Goal: Transaction & Acquisition: Purchase product/service

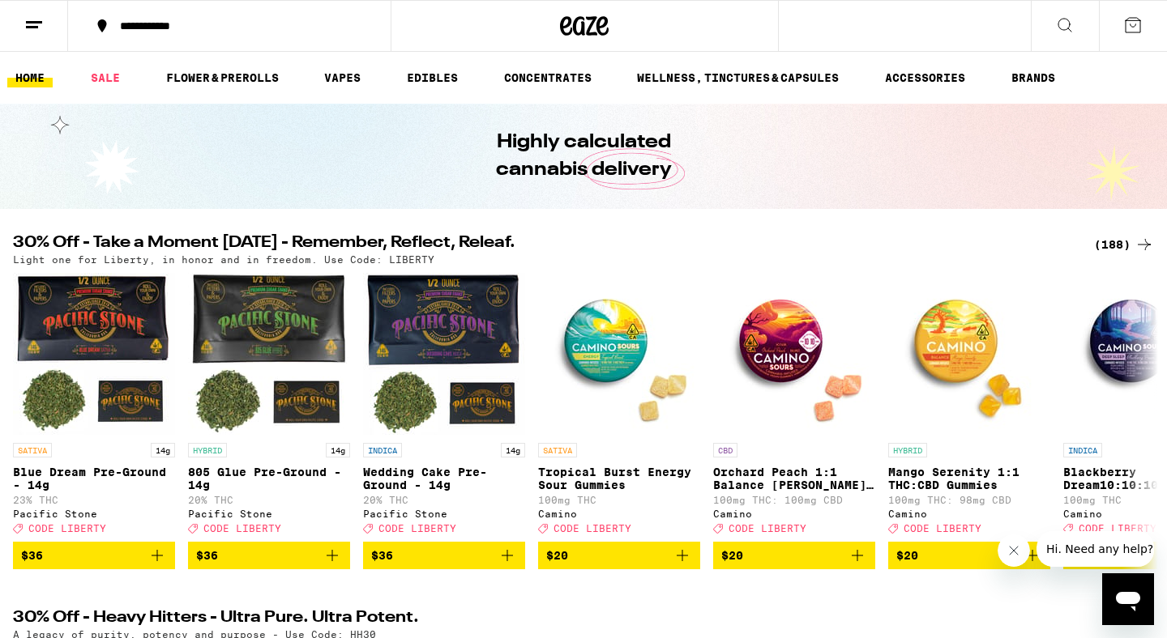
click at [28, 18] on icon at bounding box center [33, 24] width 19 height 19
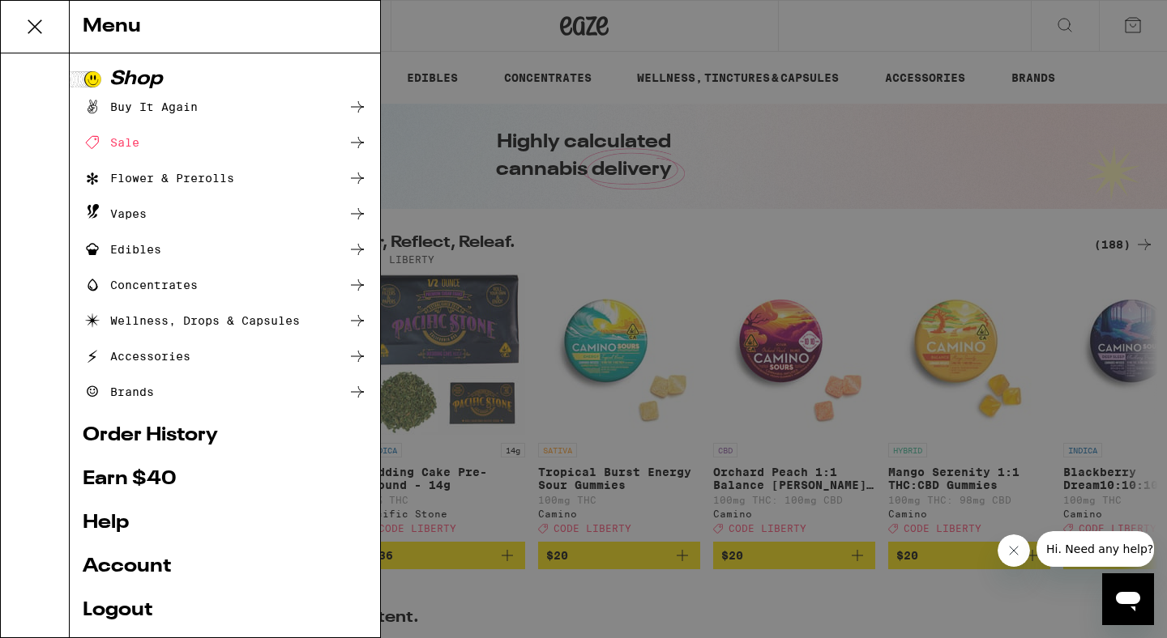
click at [198, 135] on div "Sale" at bounding box center [225, 142] width 284 height 19
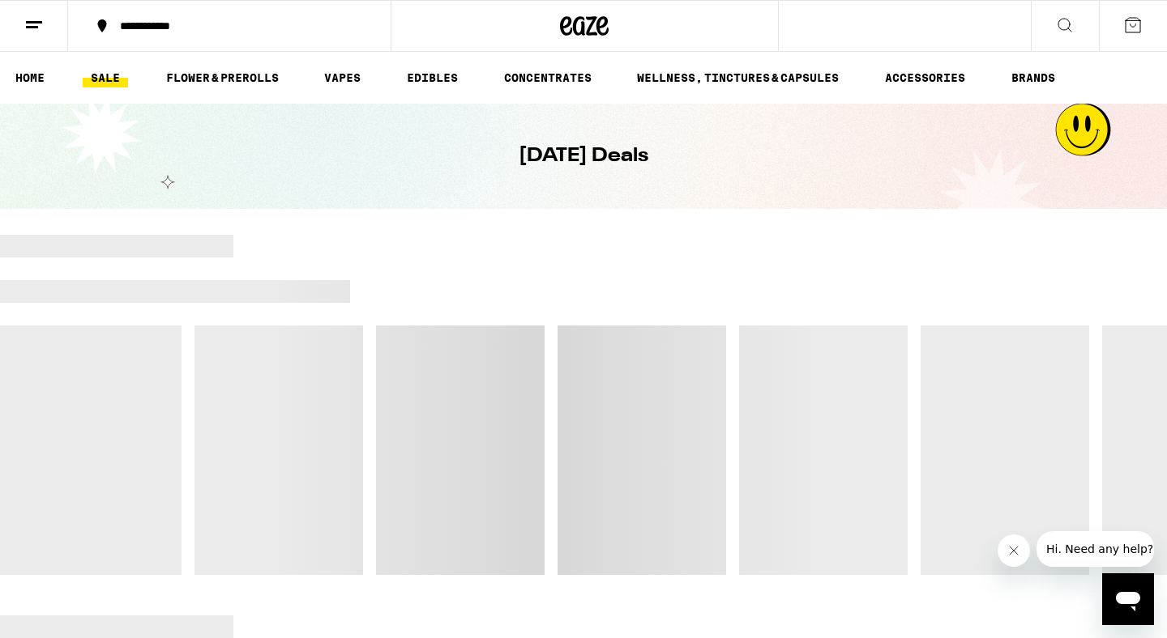
click at [194, 21] on div "**********" at bounding box center [239, 25] width 254 height 11
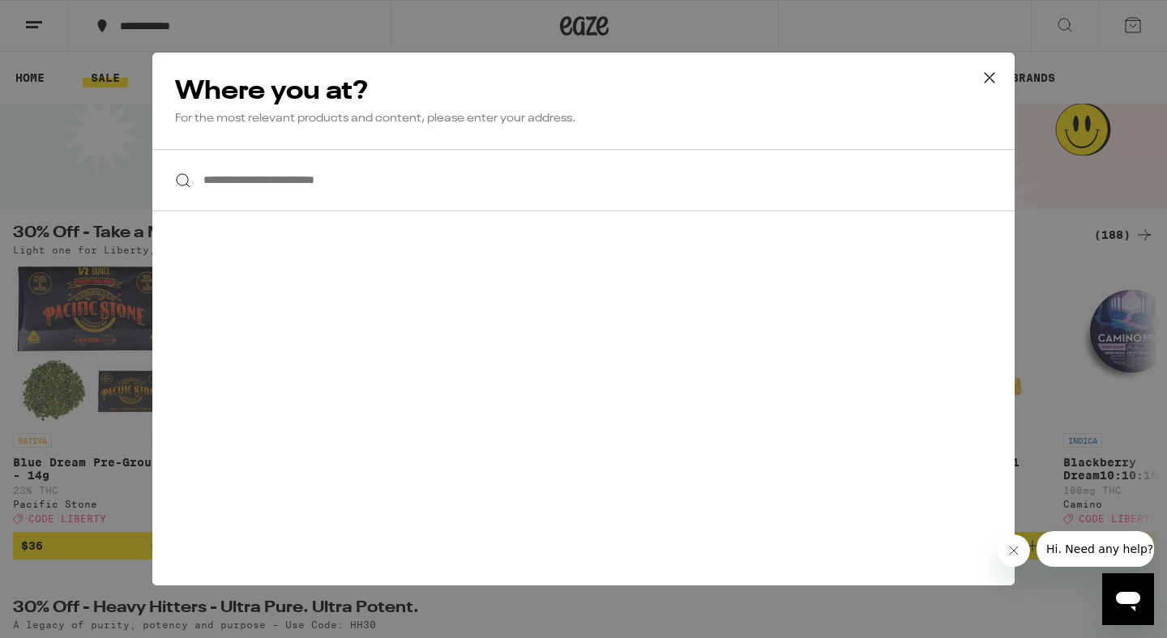
click at [294, 177] on input "**********" at bounding box center [583, 180] width 862 height 62
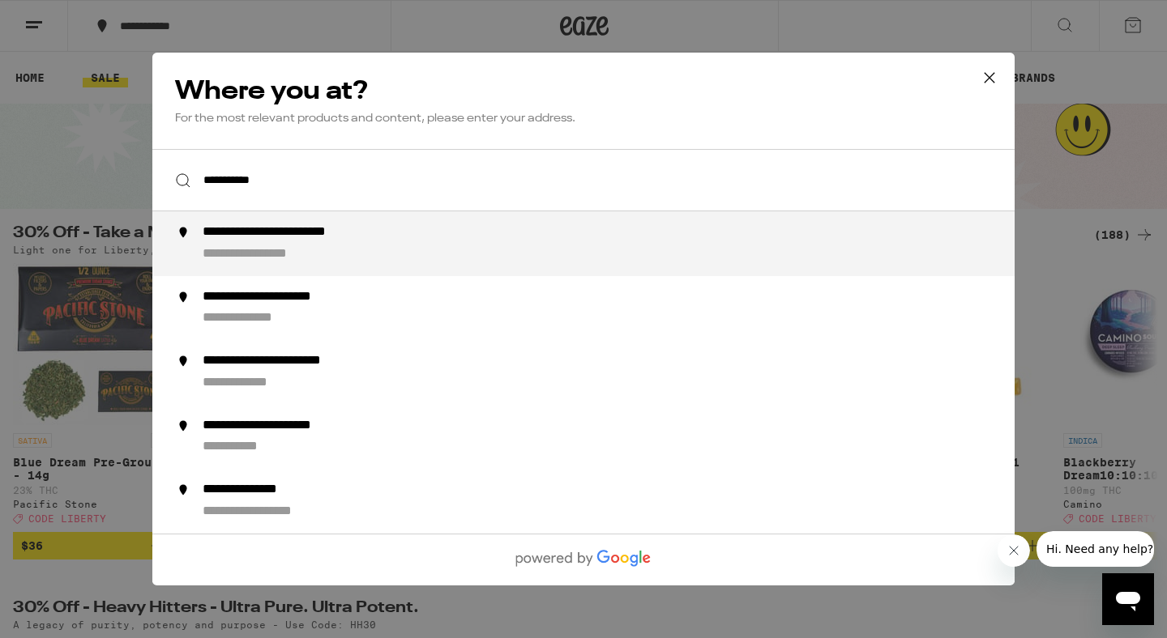
click at [314, 241] on div "**********" at bounding box center [307, 232] width 209 height 17
type input "**********"
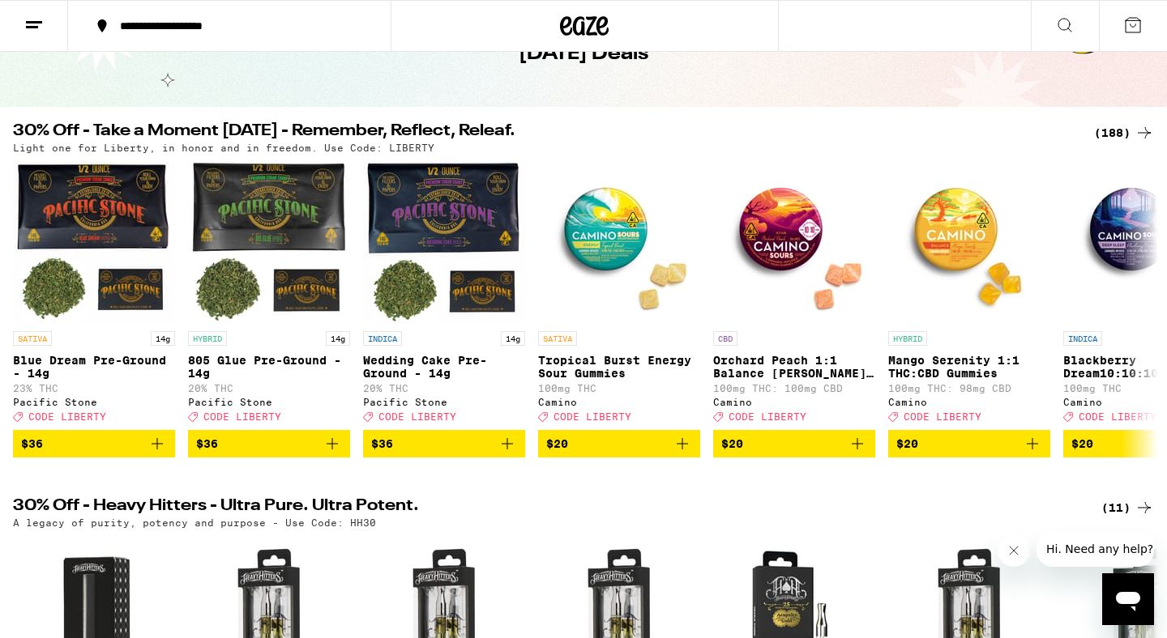
scroll to position [45, 0]
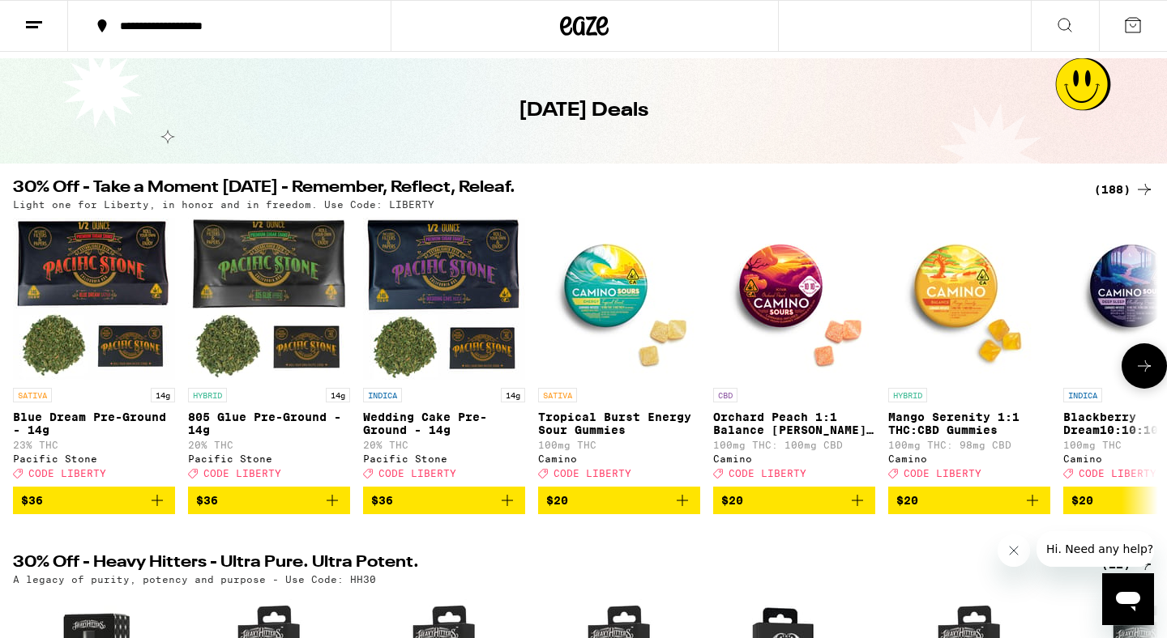
click at [1137, 376] on icon at bounding box center [1143, 365] width 19 height 19
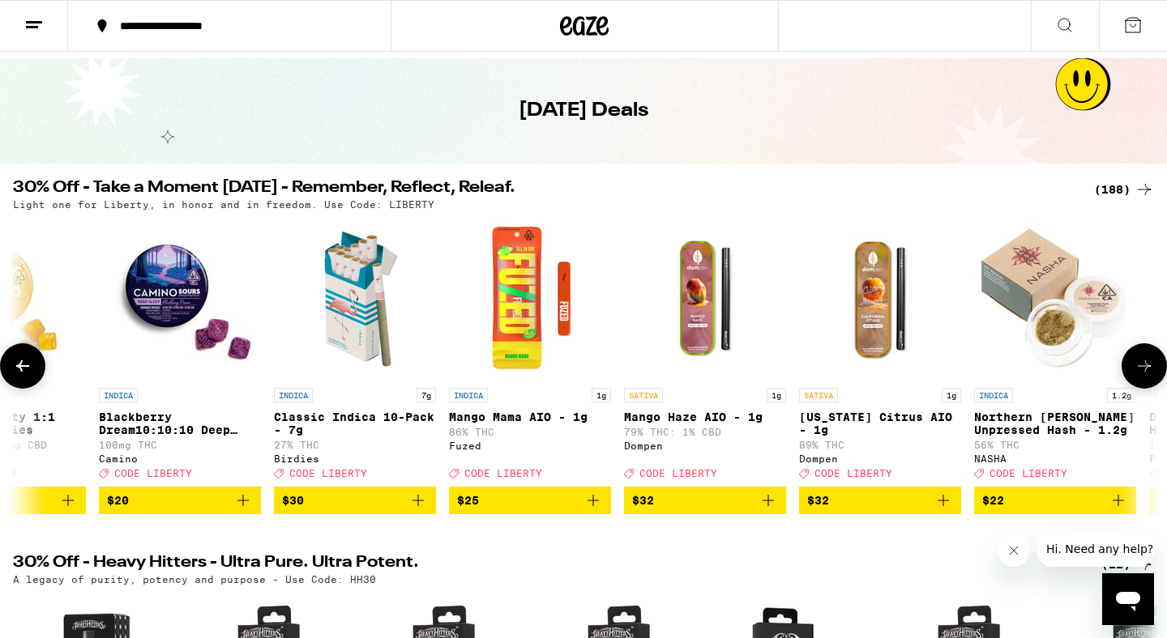
click at [1137, 376] on icon at bounding box center [1143, 365] width 19 height 19
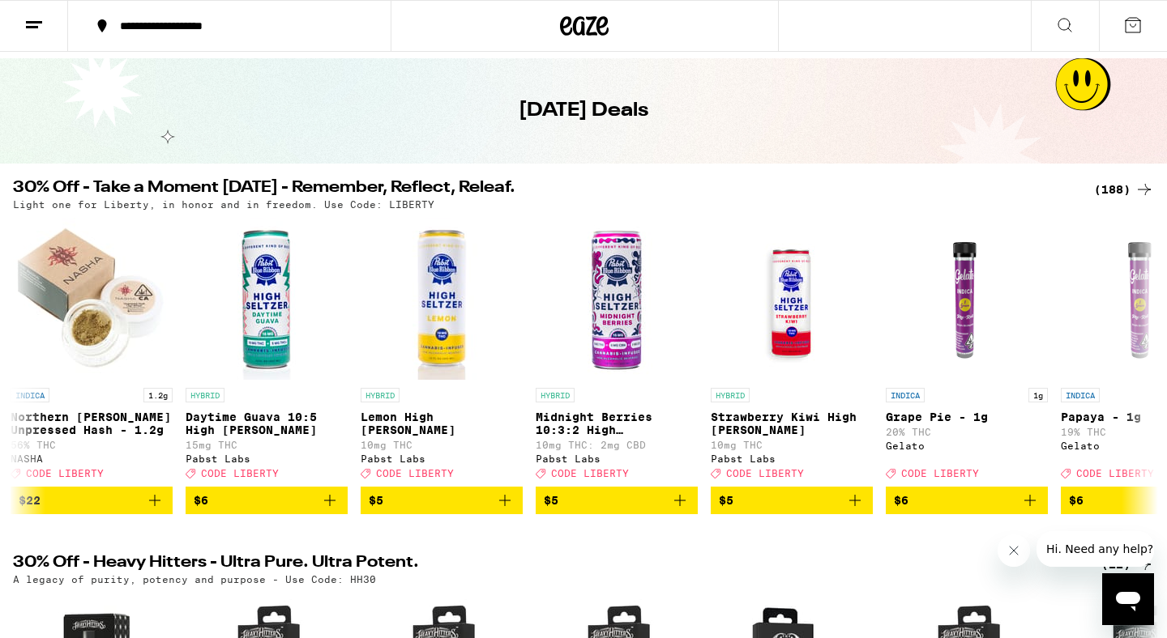
scroll to position [0, 1928]
click at [1132, 184] on div "(188)" at bounding box center [1124, 189] width 60 height 19
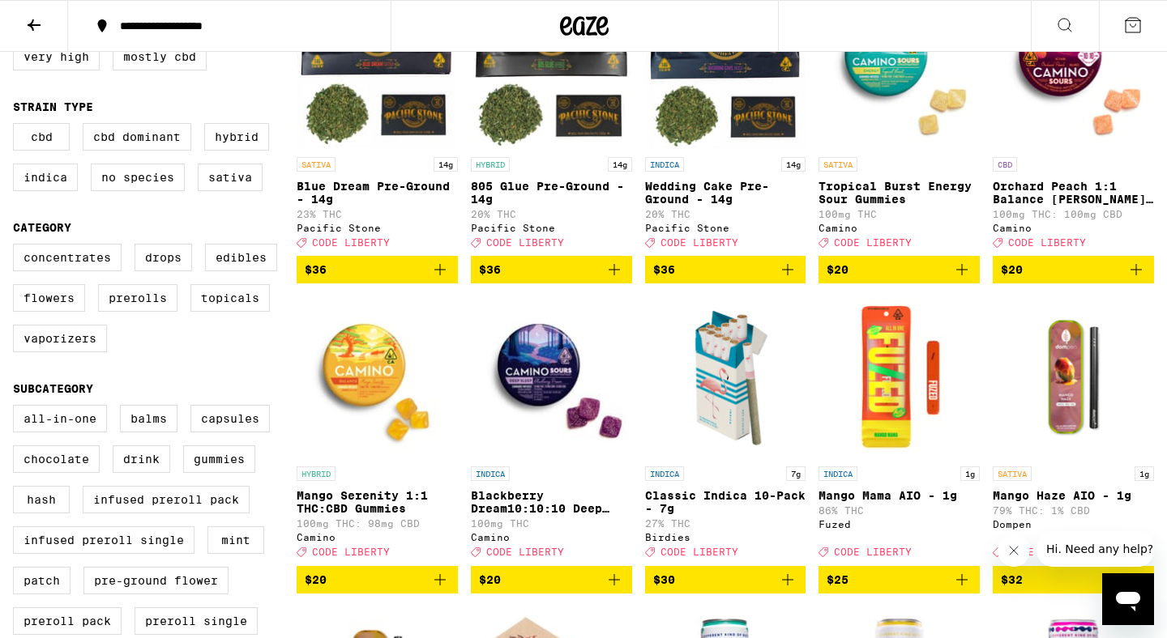
scroll to position [266, 0]
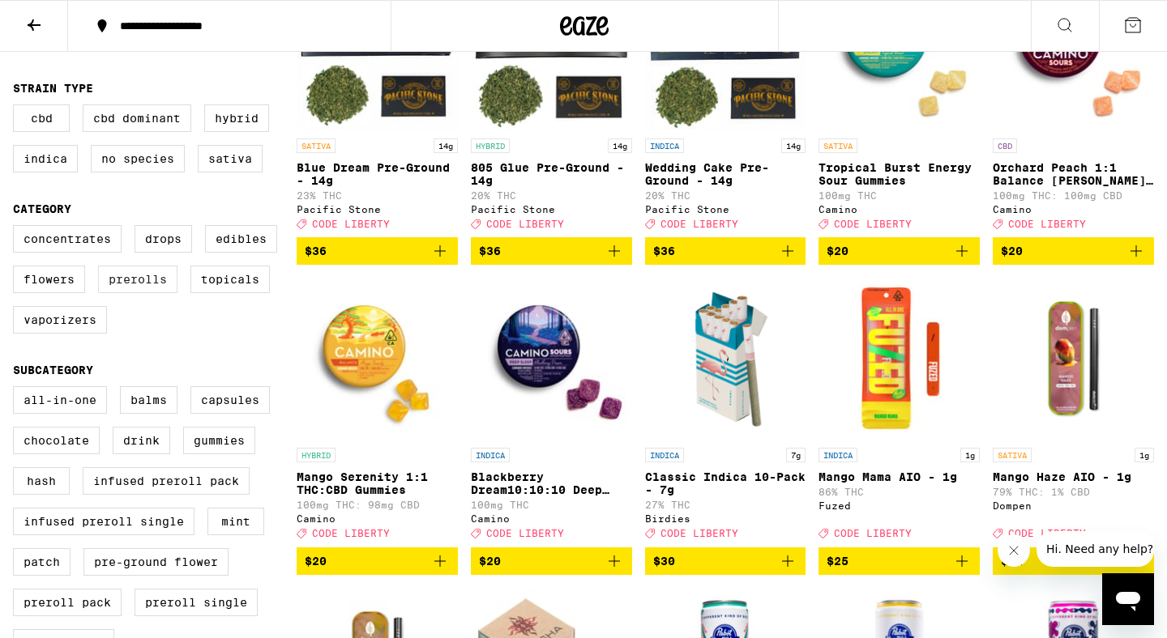
click at [160, 292] on label "Prerolls" at bounding box center [137, 280] width 79 height 28
click at [17, 228] on input "Prerolls" at bounding box center [16, 228] width 1 height 1
checkbox input "true"
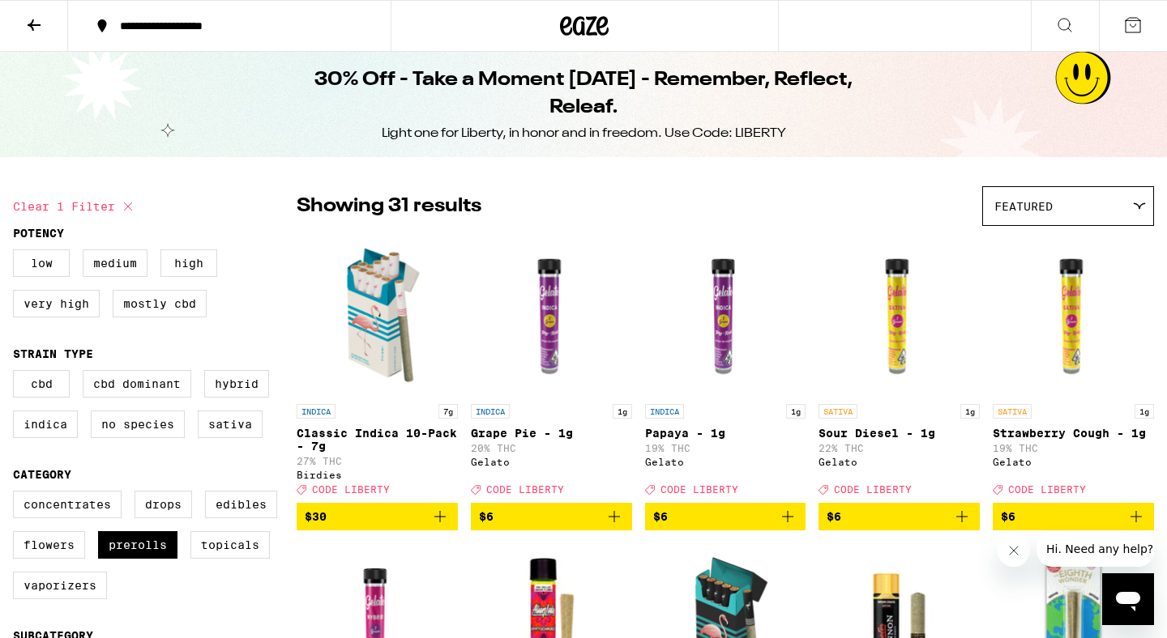
click at [44, 28] on button at bounding box center [34, 26] width 68 height 51
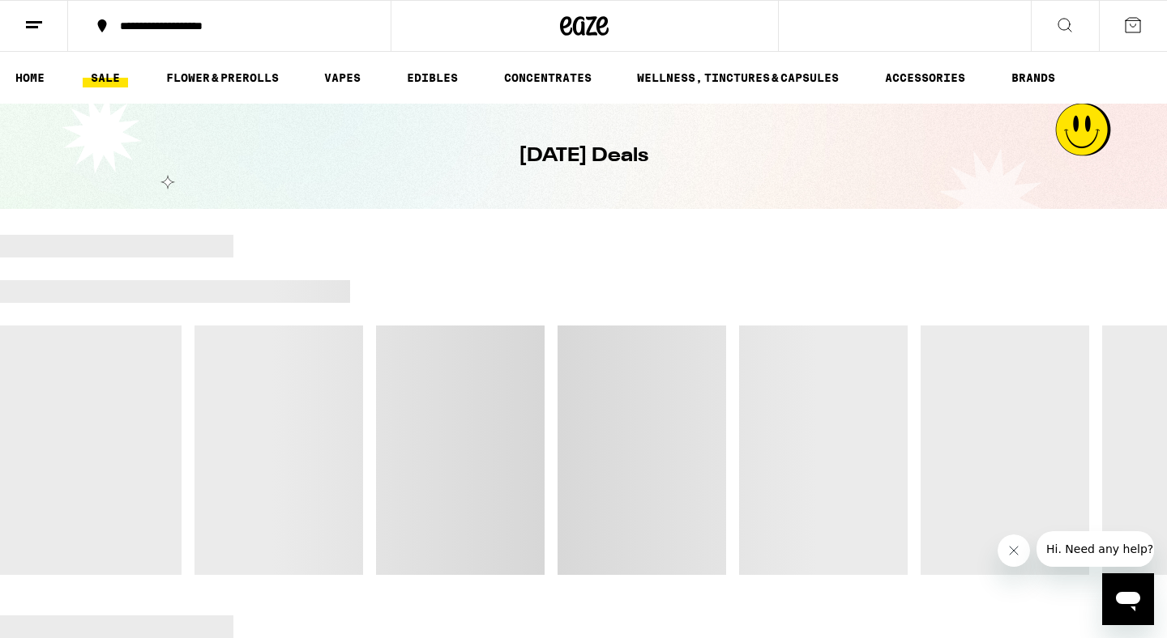
click at [579, 23] on icon at bounding box center [584, 25] width 49 height 29
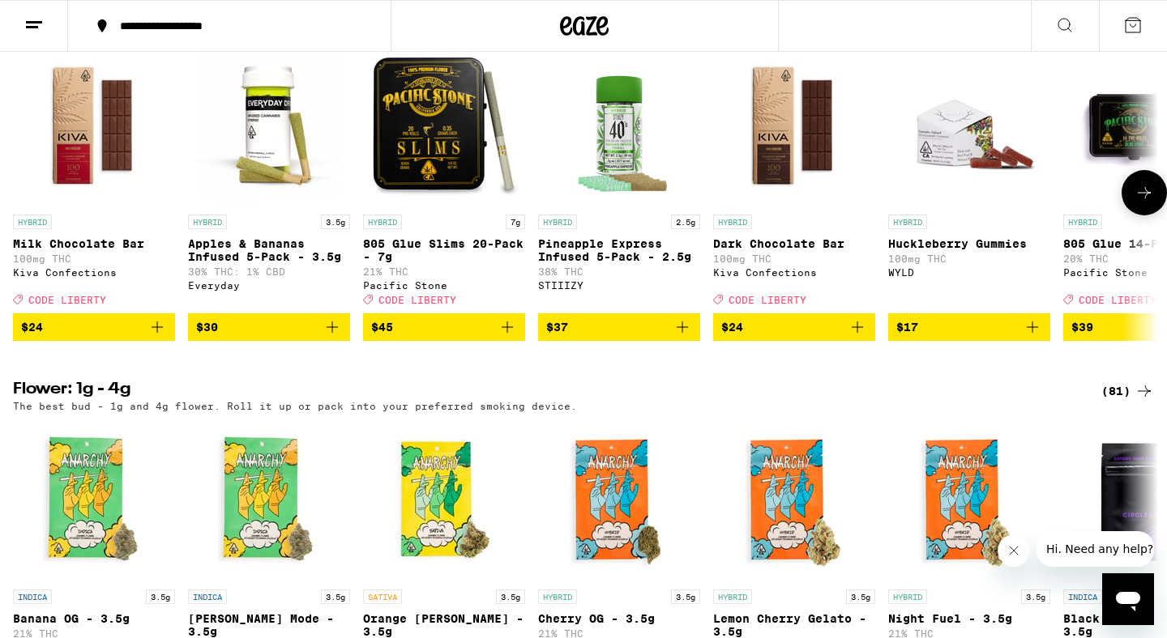
scroll to position [1342, 0]
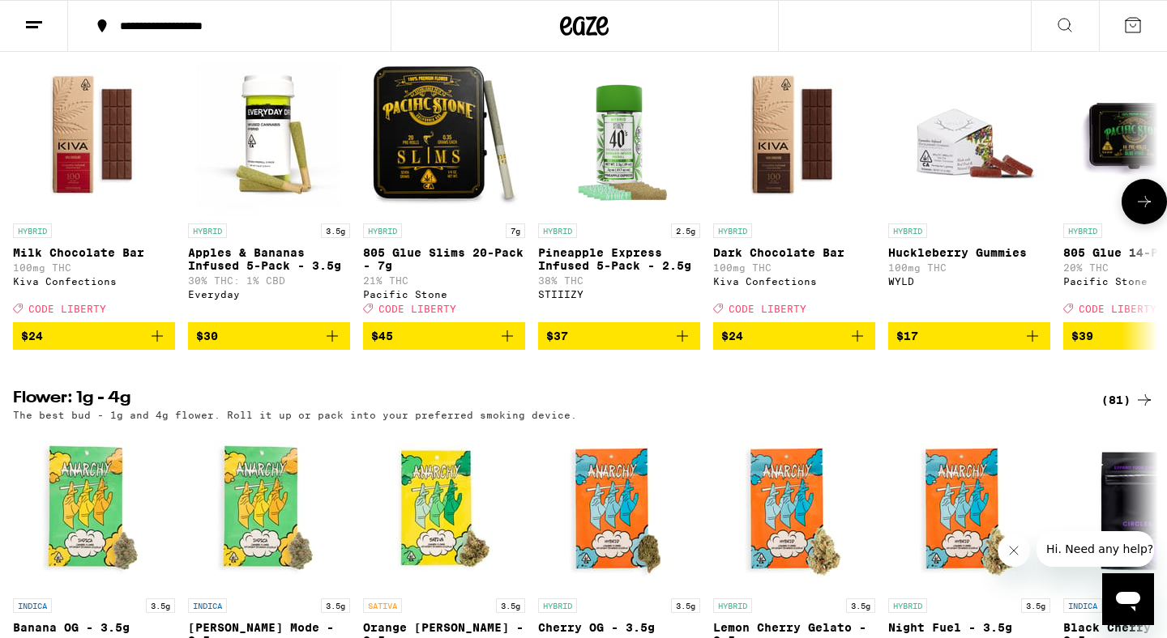
click at [258, 272] on p "Apples & Bananas Infused 5-Pack - 3.5g" at bounding box center [269, 259] width 162 height 26
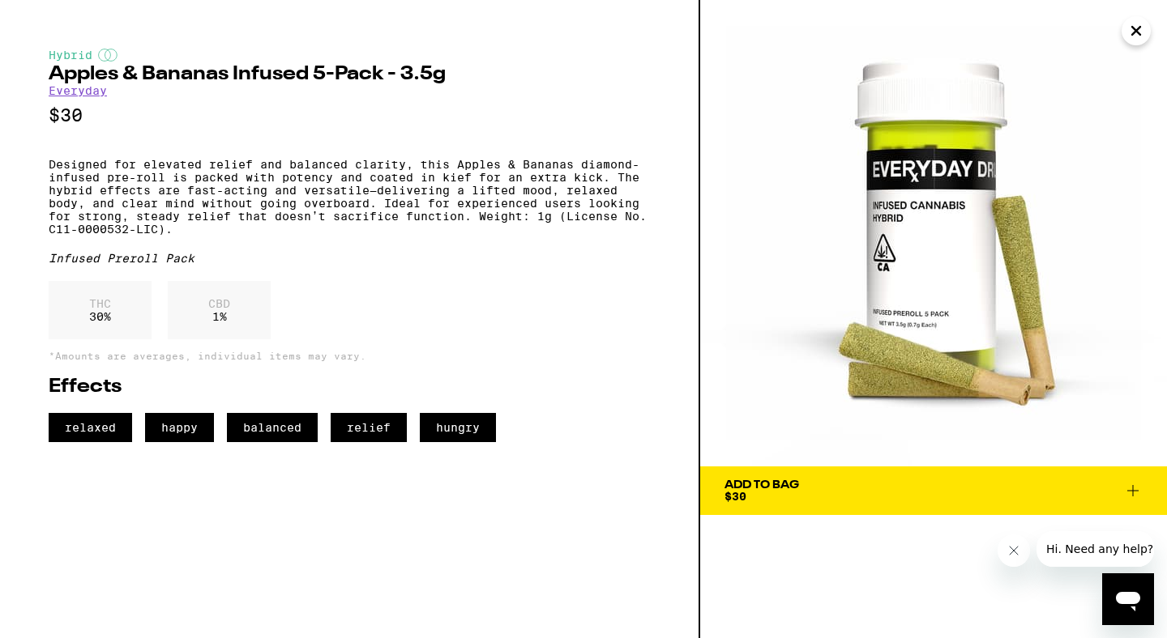
click at [799, 482] on div "Add To Bag" at bounding box center [761, 485] width 75 height 11
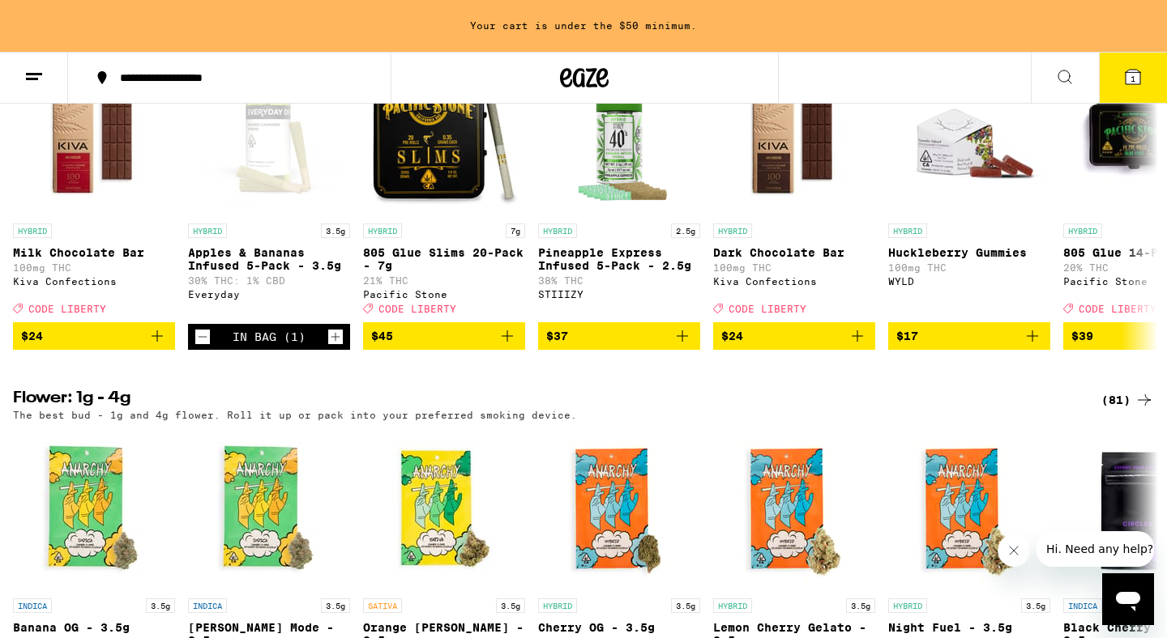
click at [1127, 83] on icon at bounding box center [1132, 77] width 15 height 15
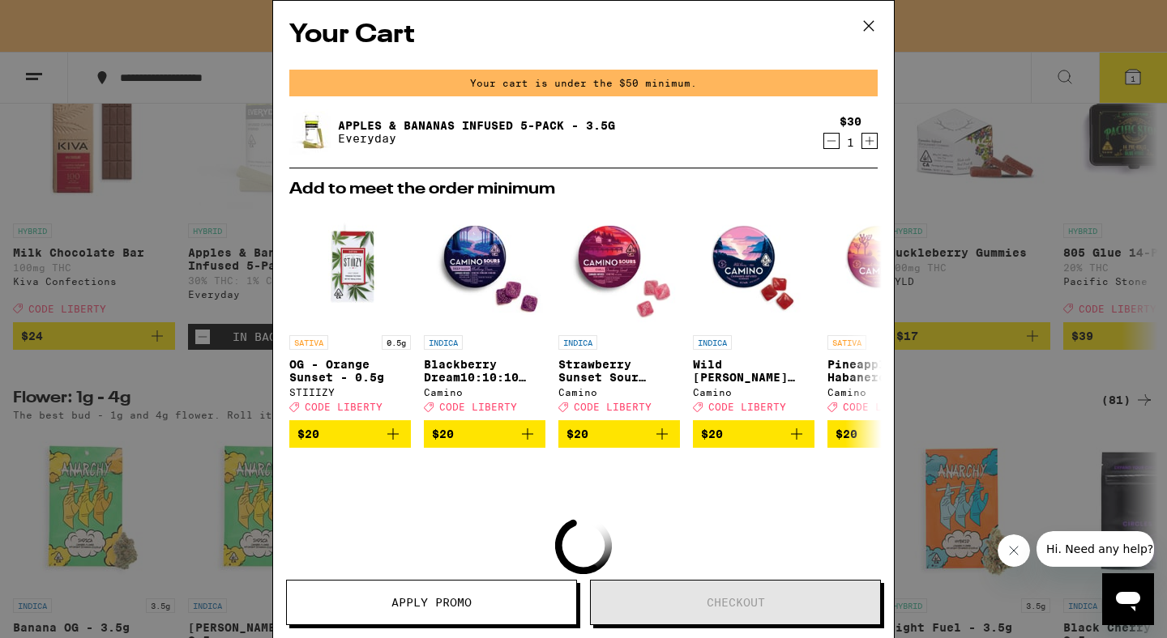
click at [868, 24] on icon at bounding box center [868, 26] width 24 height 24
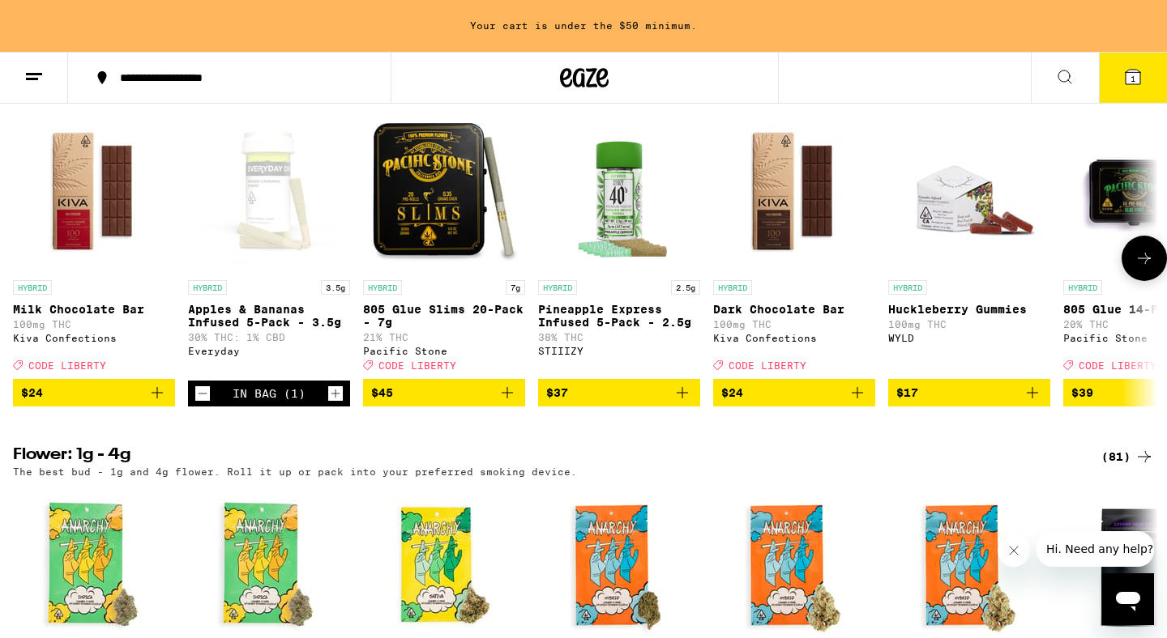
scroll to position [1332, 0]
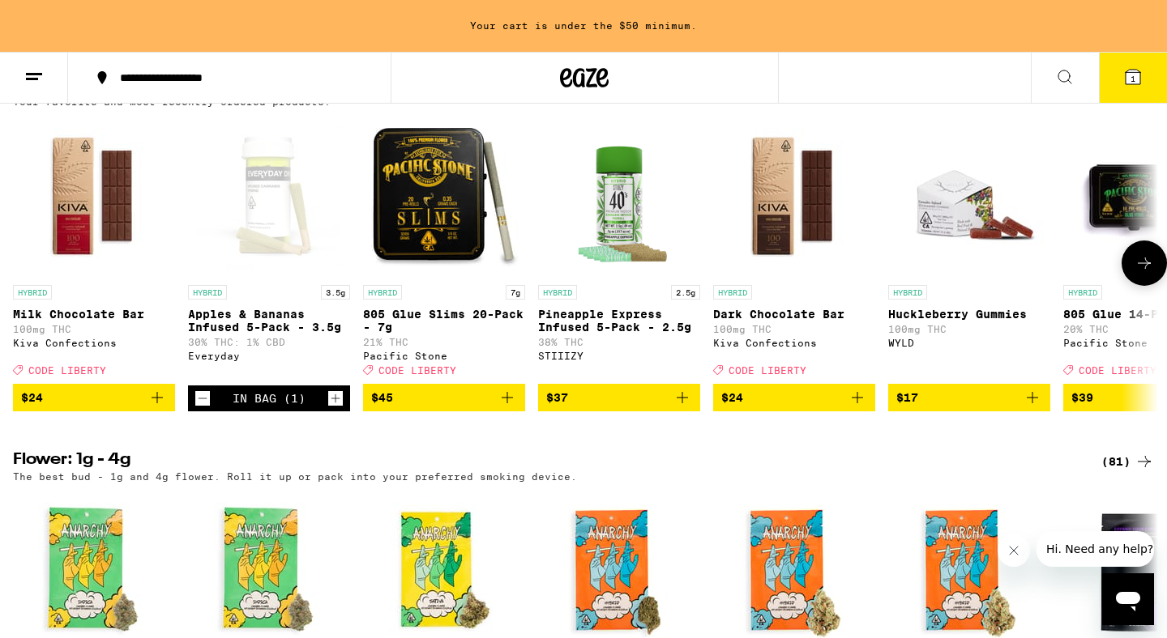
click at [781, 408] on span "$24" at bounding box center [794, 397] width 146 height 19
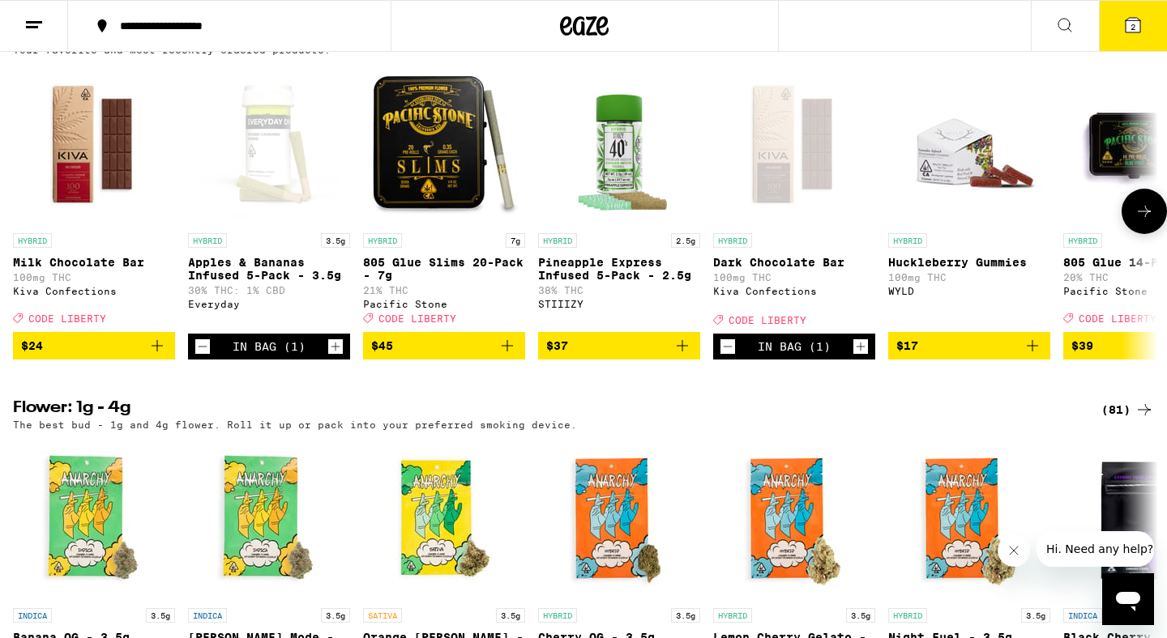
scroll to position [1280, 0]
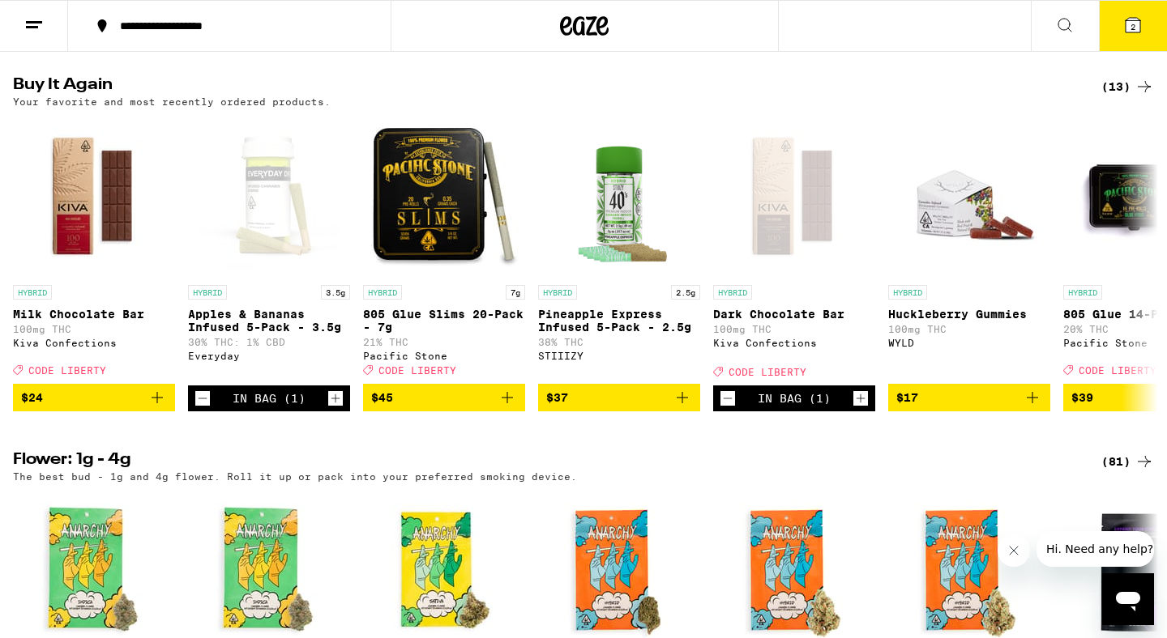
click at [1129, 19] on icon at bounding box center [1132, 25] width 15 height 15
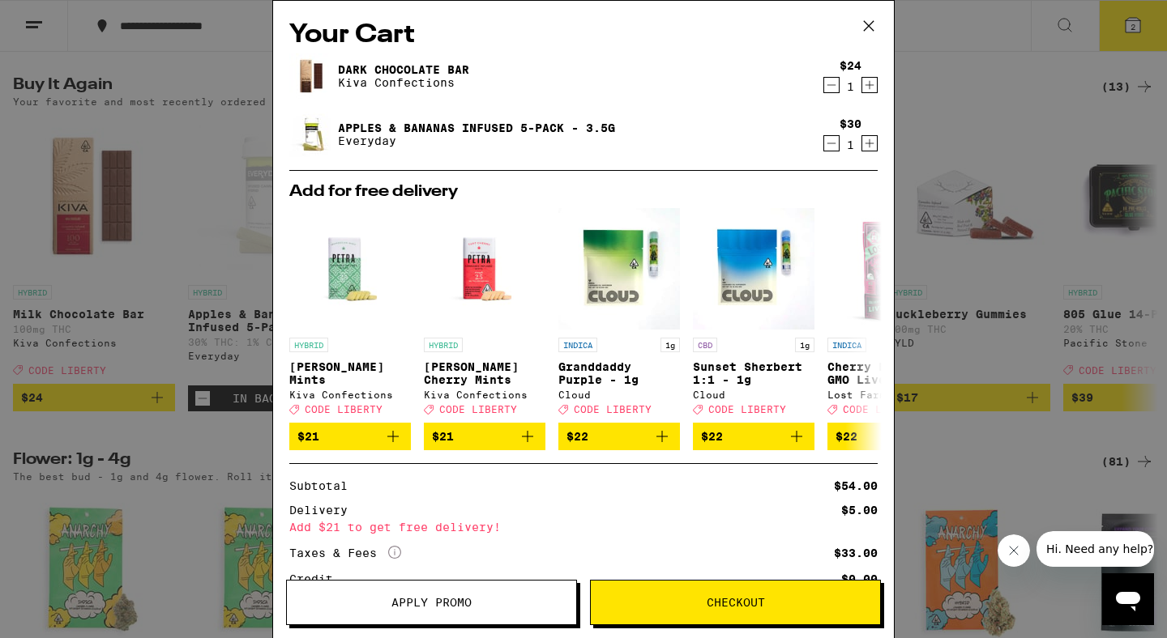
click at [502, 599] on span "Apply Promo" at bounding box center [431, 602] width 289 height 11
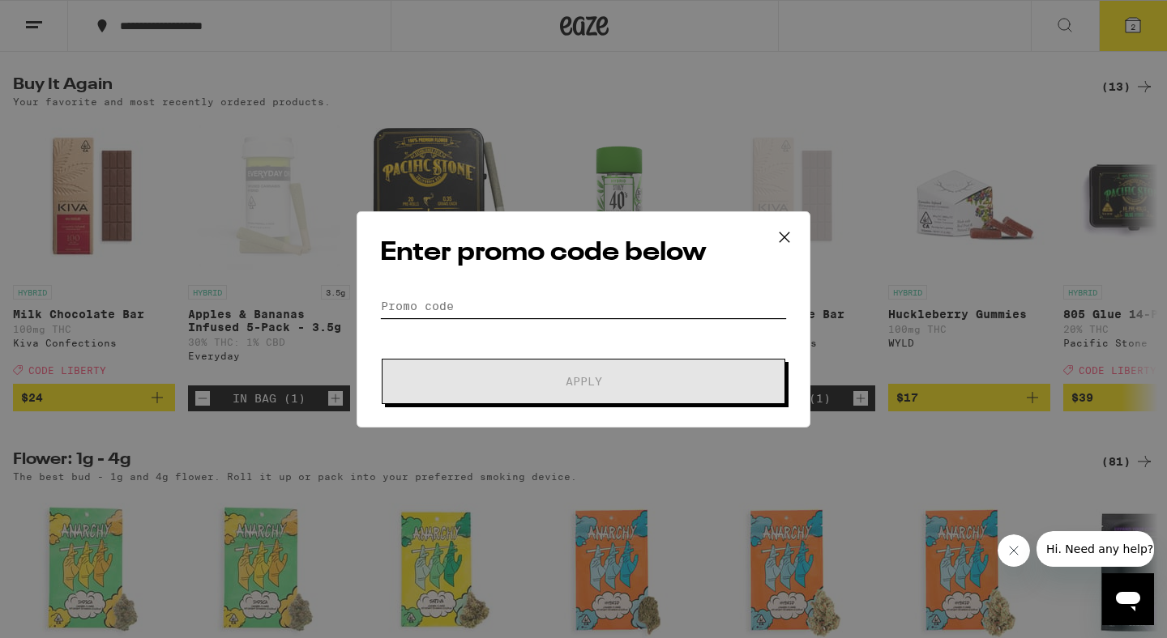
click at [477, 297] on input "Promo Code" at bounding box center [583, 306] width 407 height 24
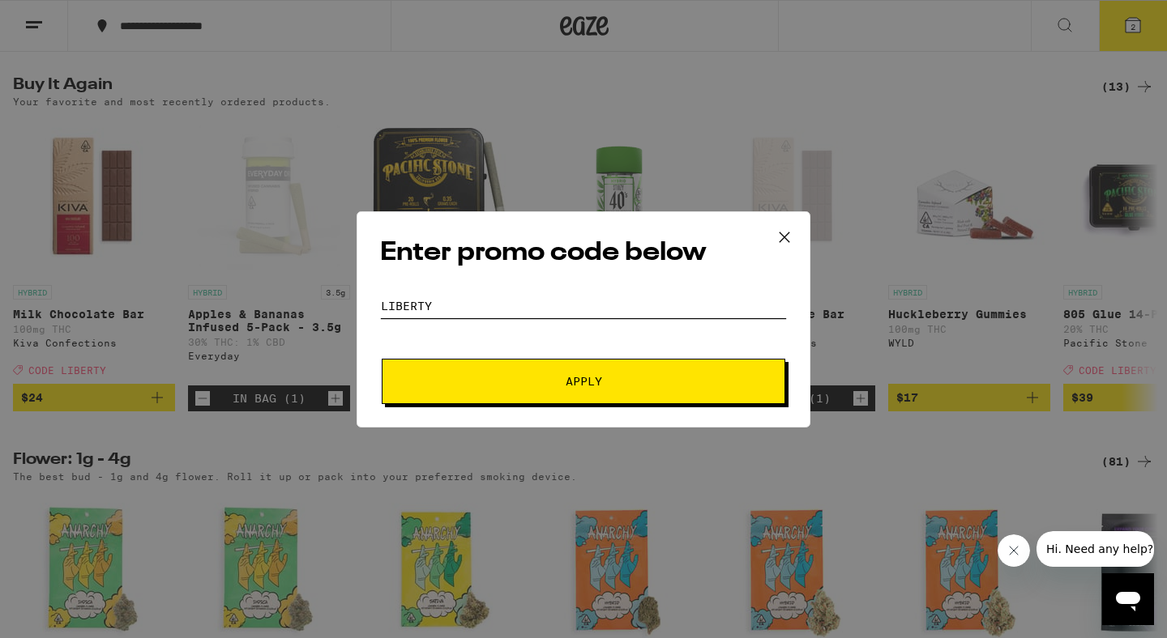
type input "LIBERTY"
click at [487, 373] on button "Apply" at bounding box center [583, 381] width 403 height 45
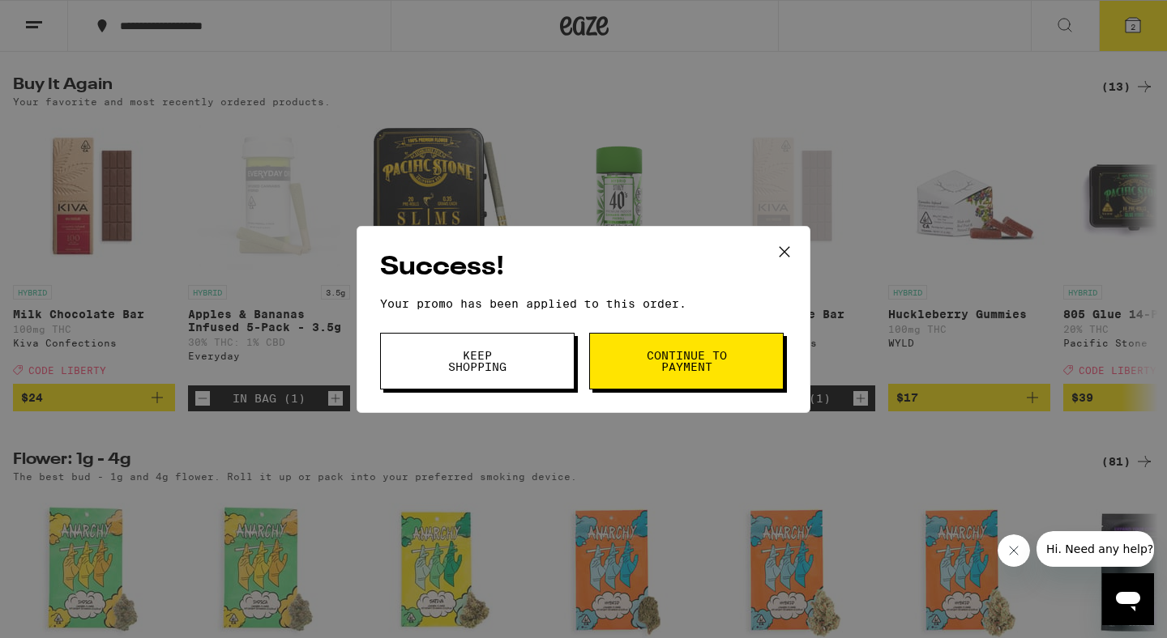
click at [522, 356] on button "Keep Shopping" at bounding box center [477, 361] width 194 height 57
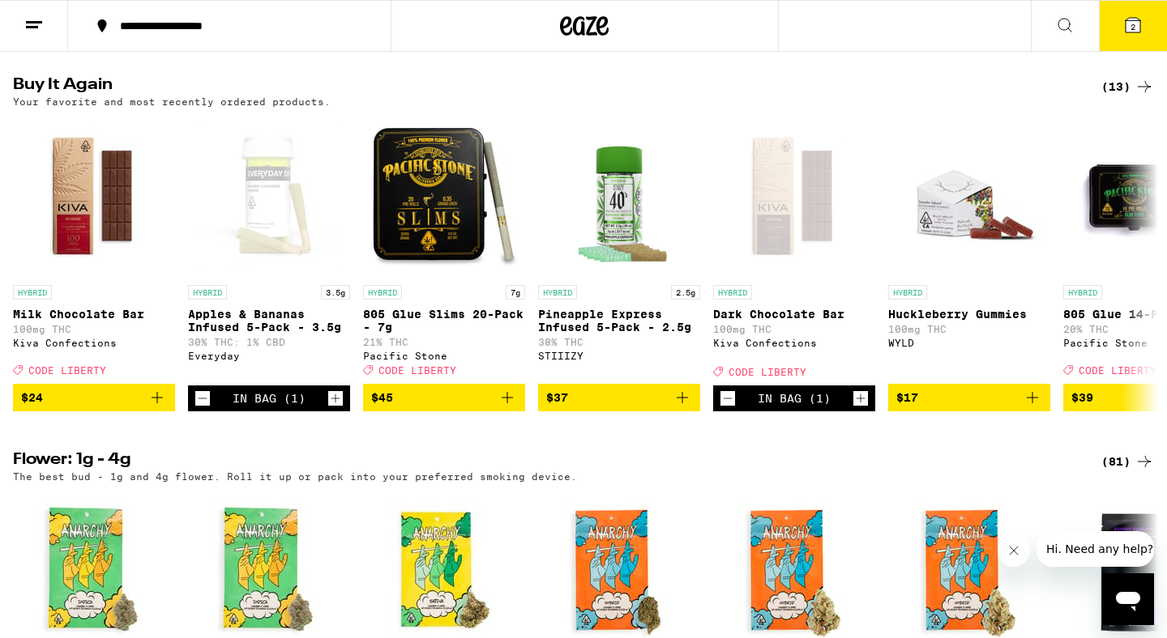
click at [1119, 40] on button "2" at bounding box center [1133, 26] width 68 height 50
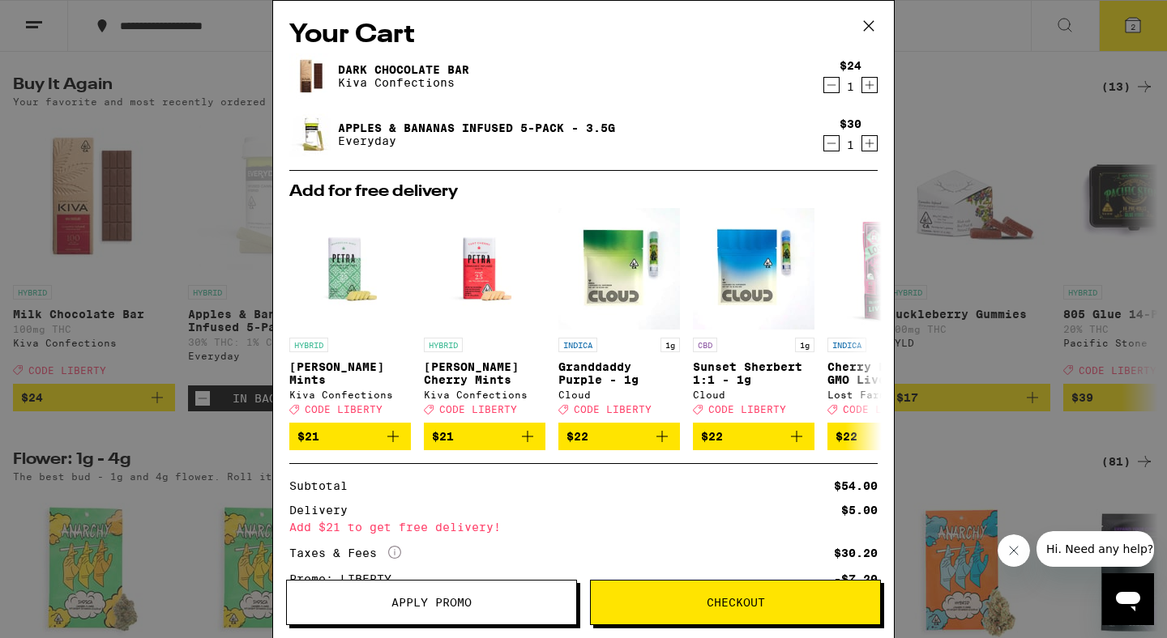
click at [866, 17] on icon at bounding box center [868, 26] width 24 height 24
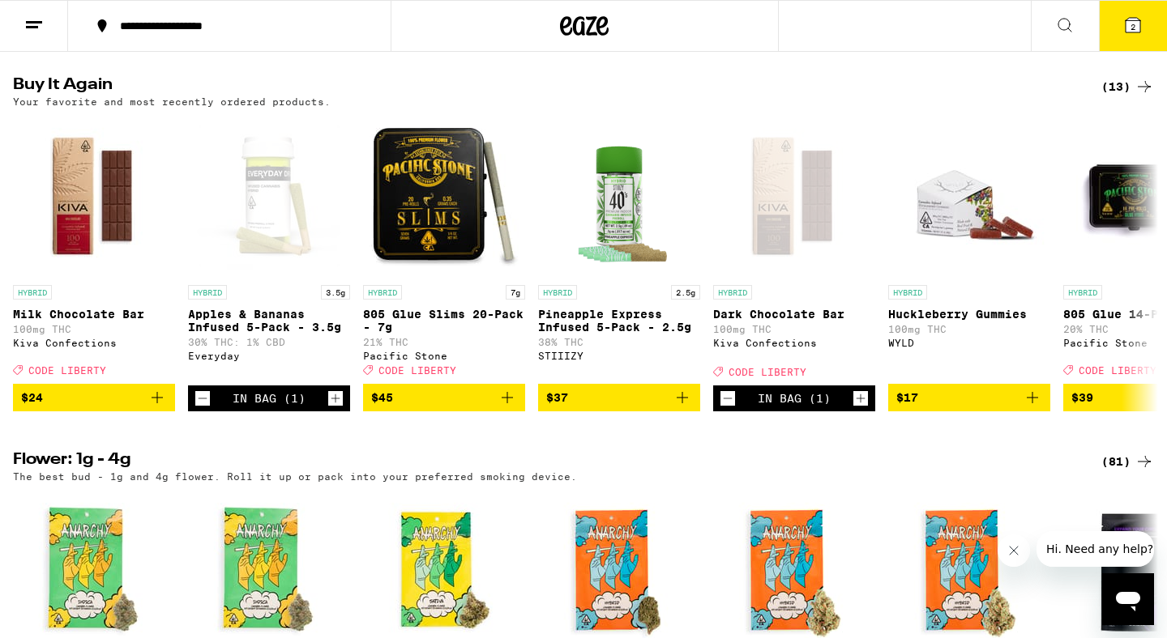
click at [1130, 22] on span "2" at bounding box center [1132, 27] width 5 height 10
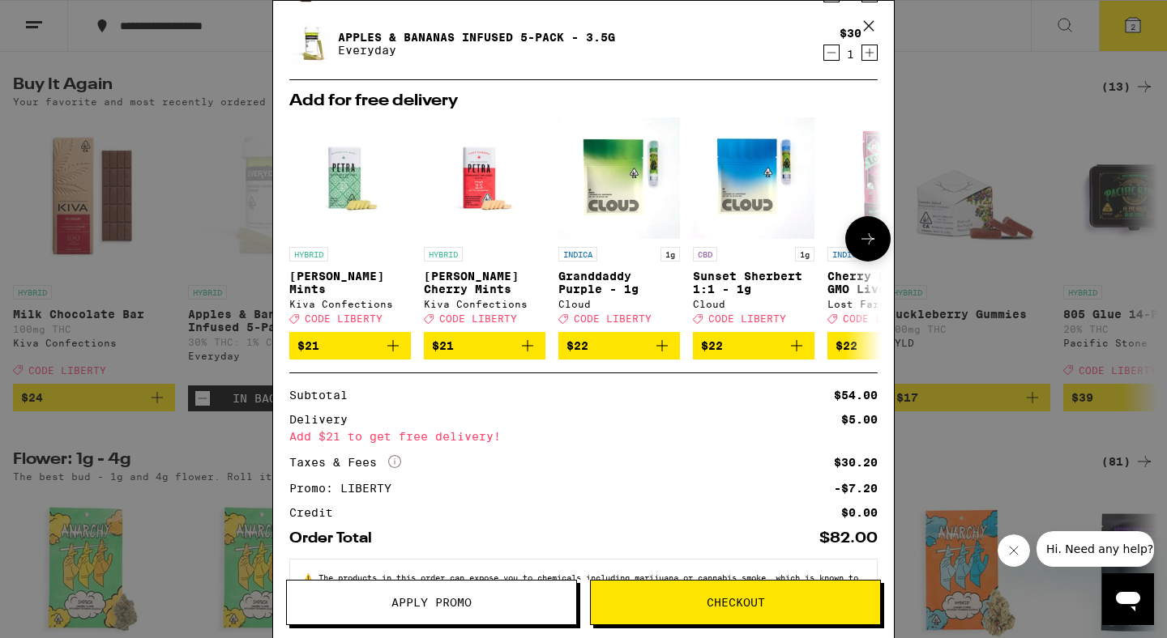
scroll to position [157, 0]
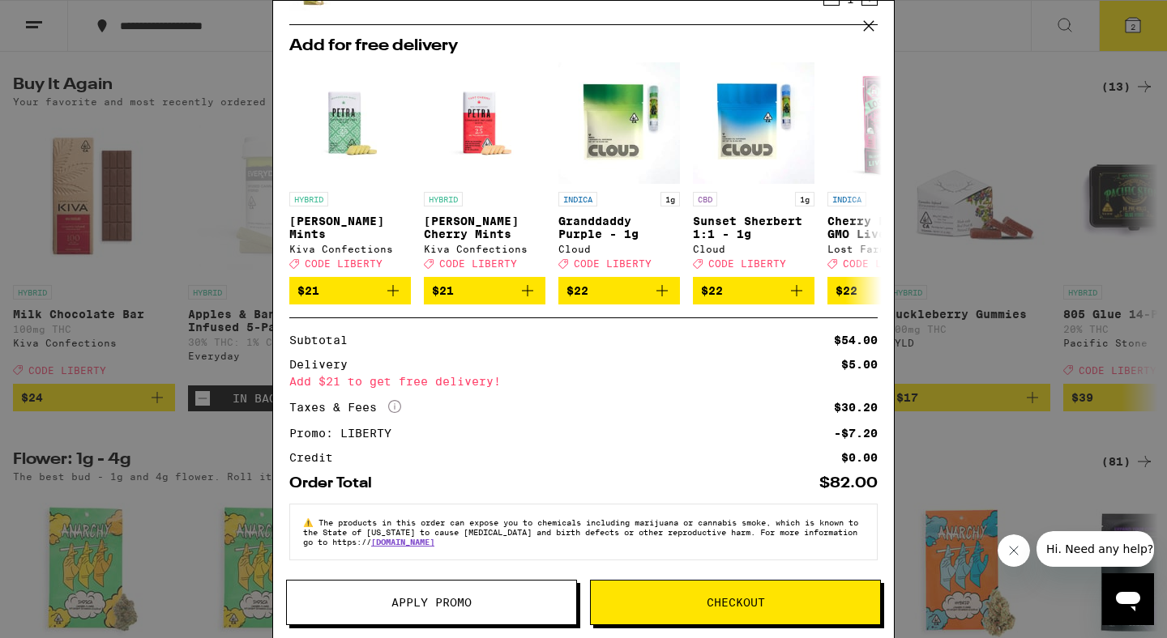
click at [393, 403] on icon "More Info" at bounding box center [394, 406] width 13 height 13
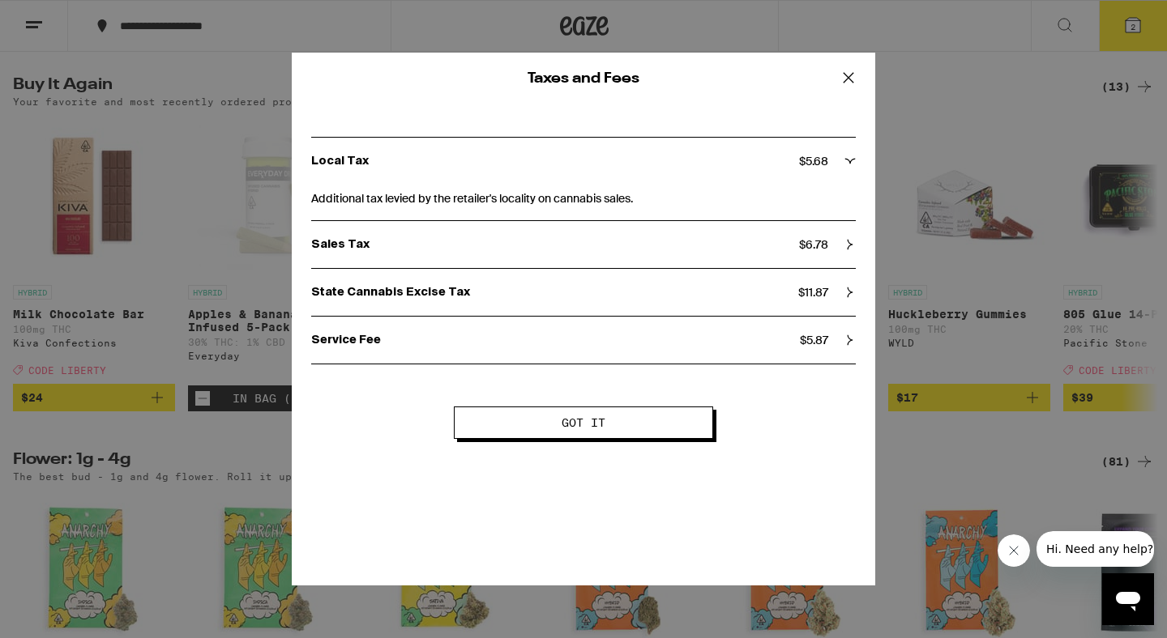
click at [844, 76] on icon at bounding box center [848, 78] width 24 height 24
